Goal: Navigation & Orientation: Find specific page/section

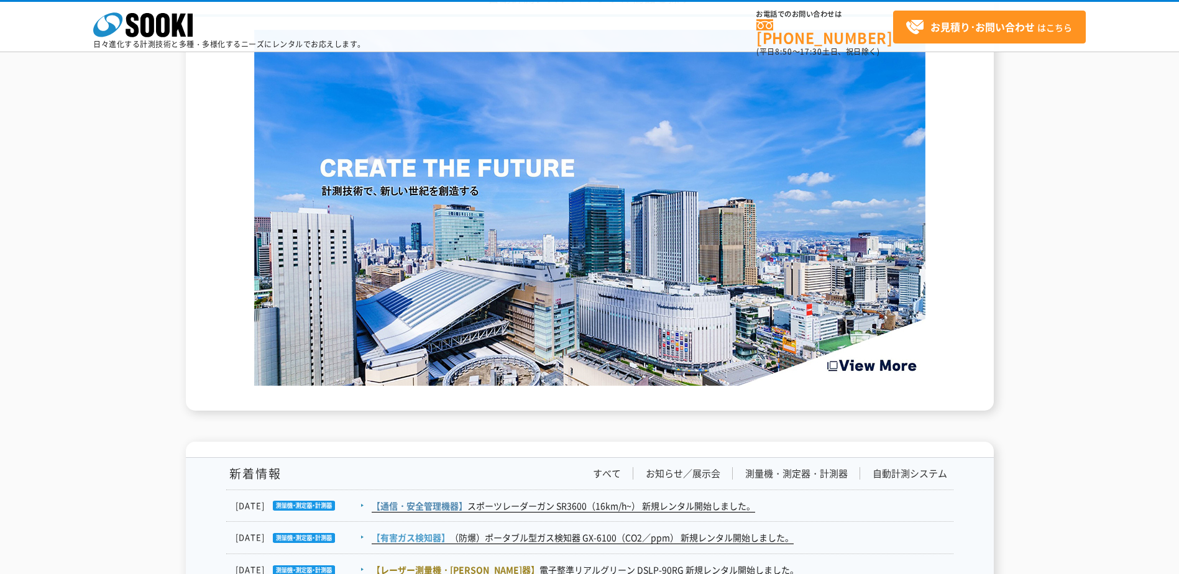
scroll to position [1554, 0]
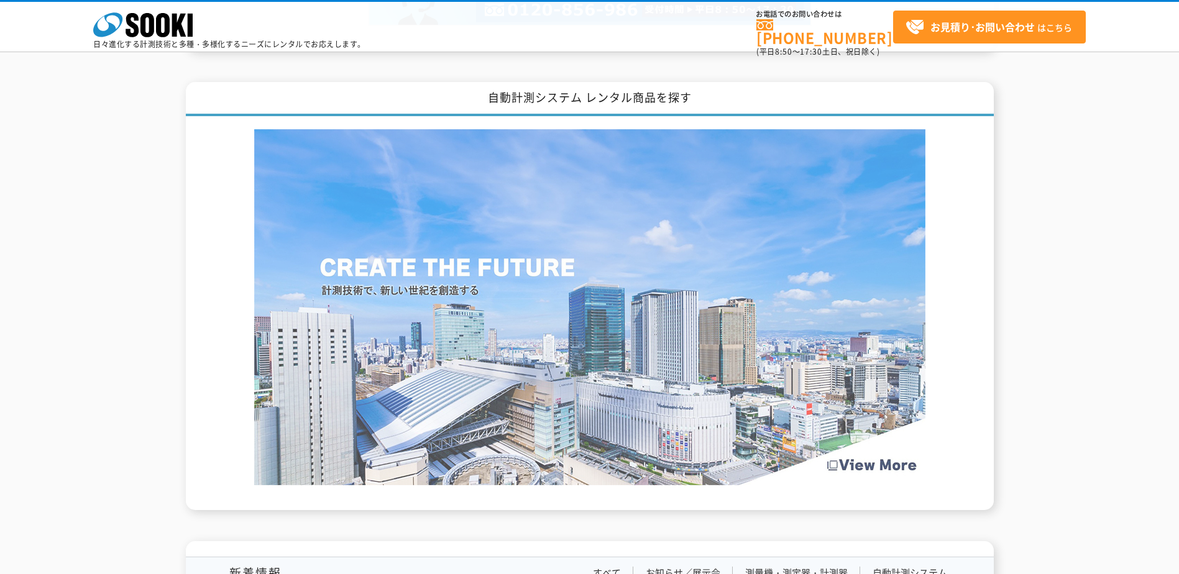
click at [509, 247] on img at bounding box center [589, 307] width 671 height 356
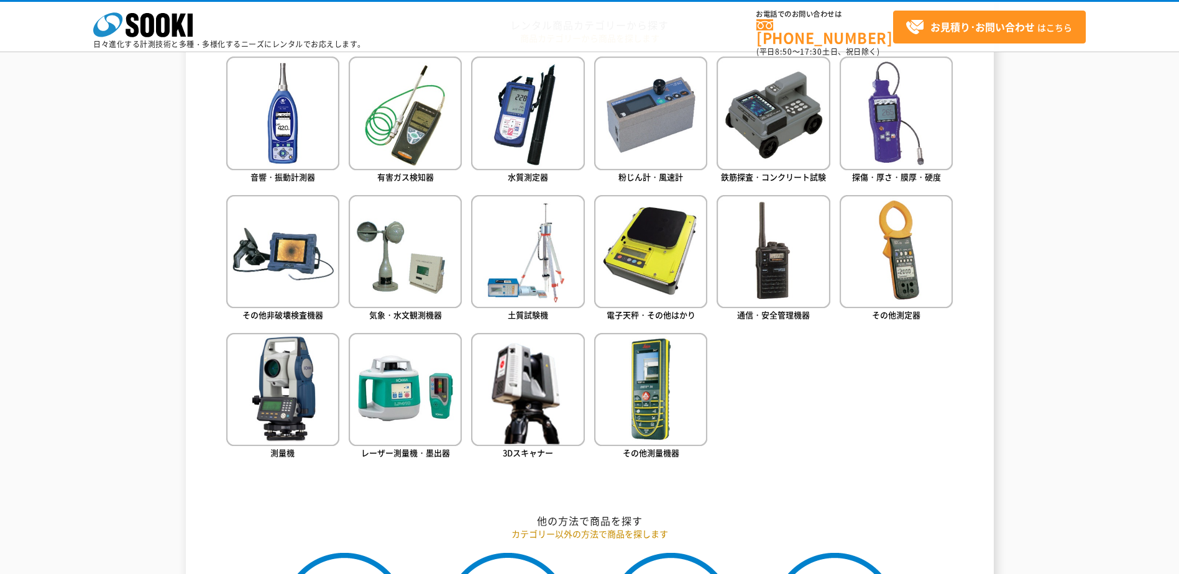
scroll to position [559, 0]
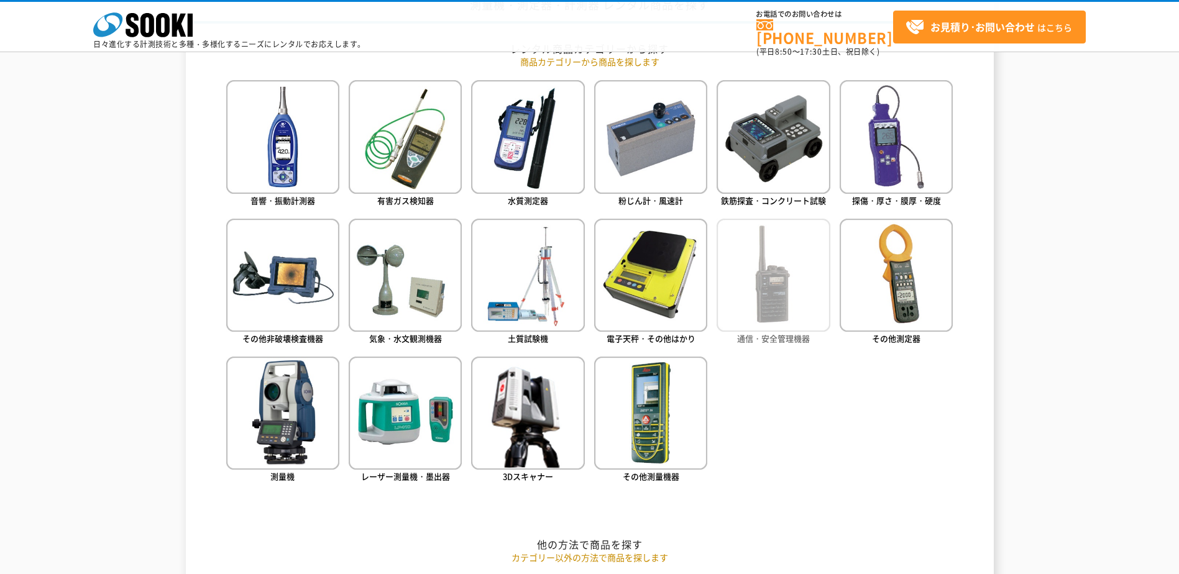
click at [789, 293] on img at bounding box center [773, 275] width 113 height 113
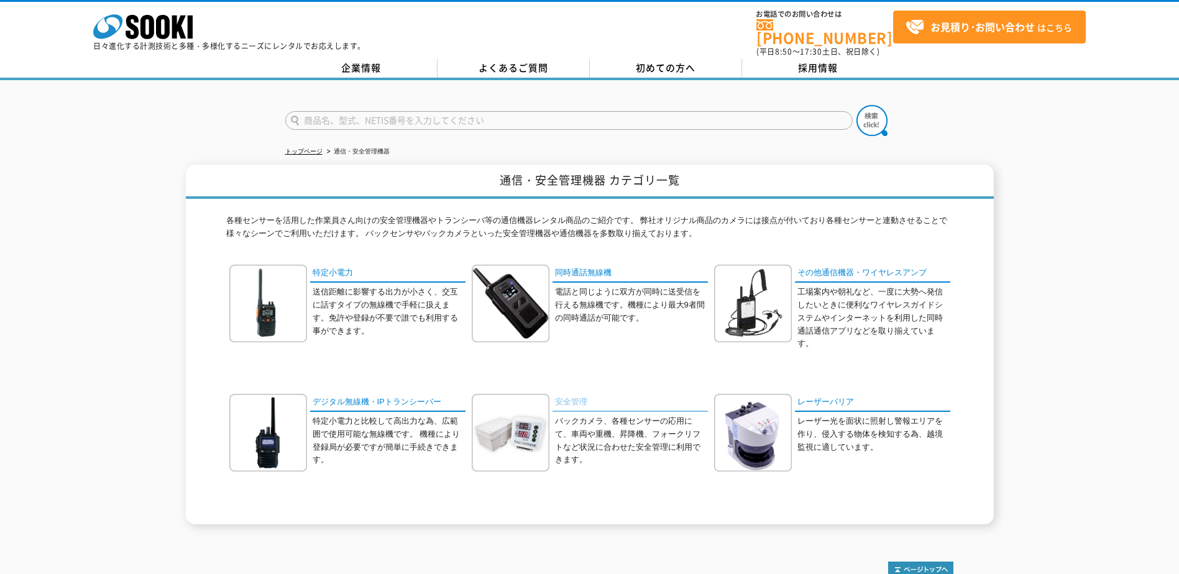
click at [581, 394] on link "安全管理" at bounding box center [630, 403] width 155 height 18
